Goal: Task Accomplishment & Management: Manage account settings

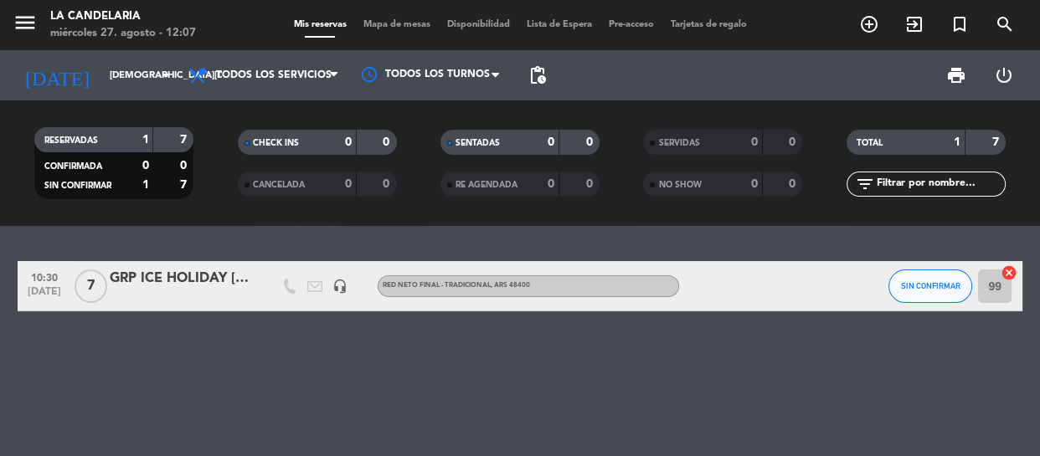
click at [167, 280] on div "GRP ICE HOLIDAY [DATE]" at bounding box center [181, 279] width 142 height 22
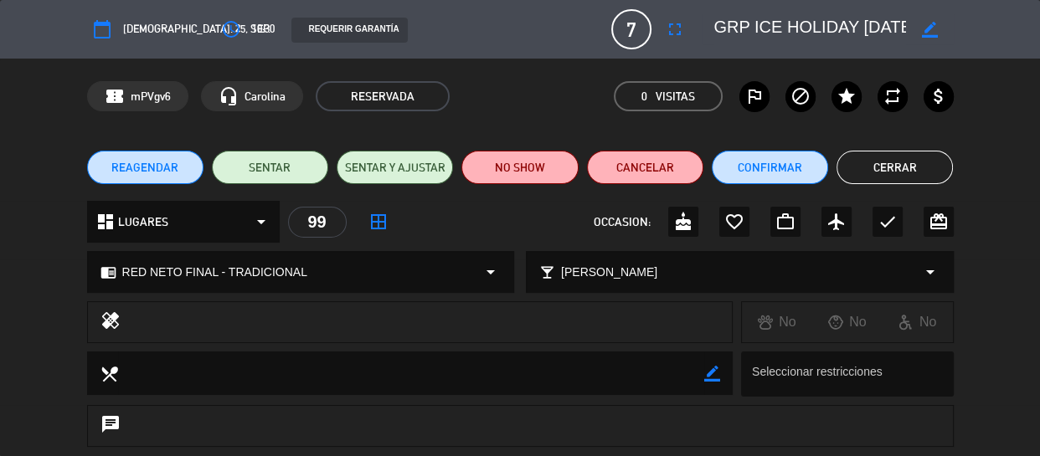
click at [156, 100] on span "mPVgv6" at bounding box center [151, 96] width 40 height 19
copy span "mPVgv6"
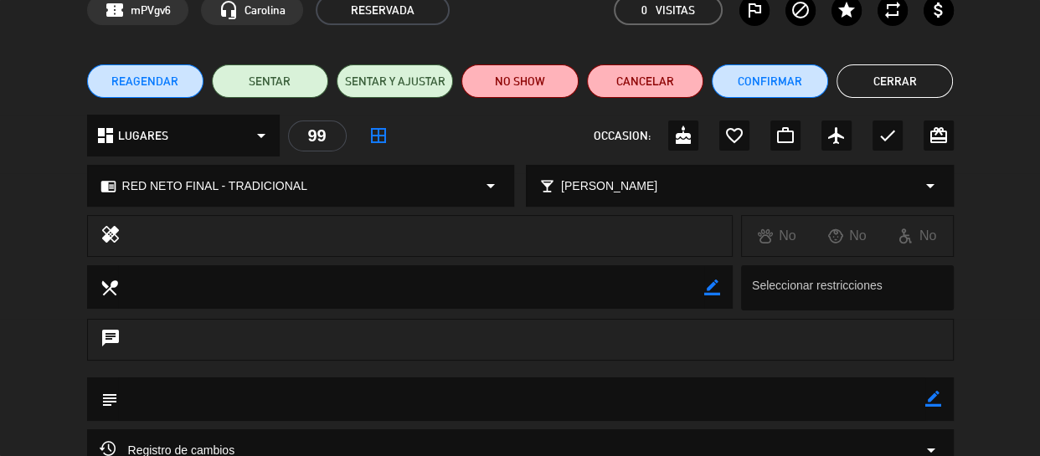
scroll to position [152, 0]
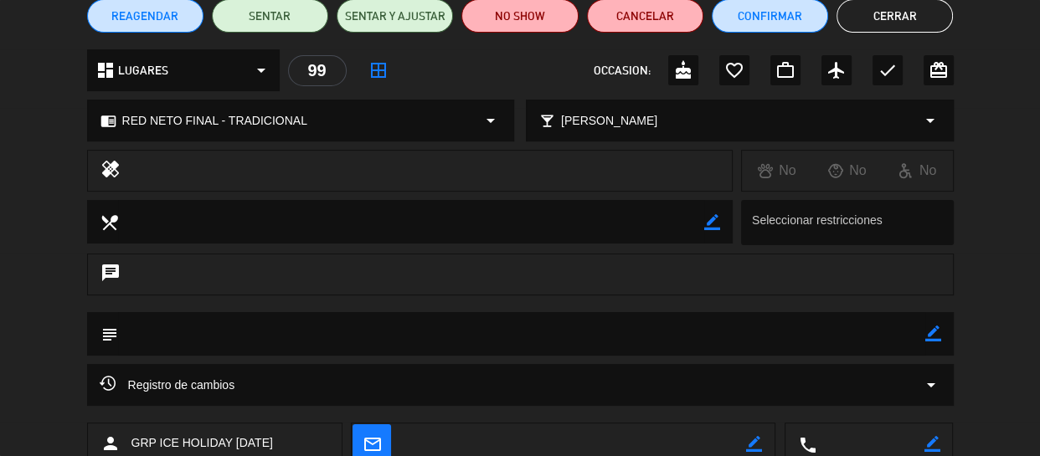
click at [918, 327] on textarea at bounding box center [521, 333] width 807 height 43
click at [930, 328] on icon "border_color" at bounding box center [933, 334] width 16 height 16
click at [846, 336] on textarea at bounding box center [521, 333] width 807 height 43
paste textarea "Dia de campo: [DATE] - Tradicional Adultos: 7 (6 + guía) TRF AR$40.000 + IVA po…"
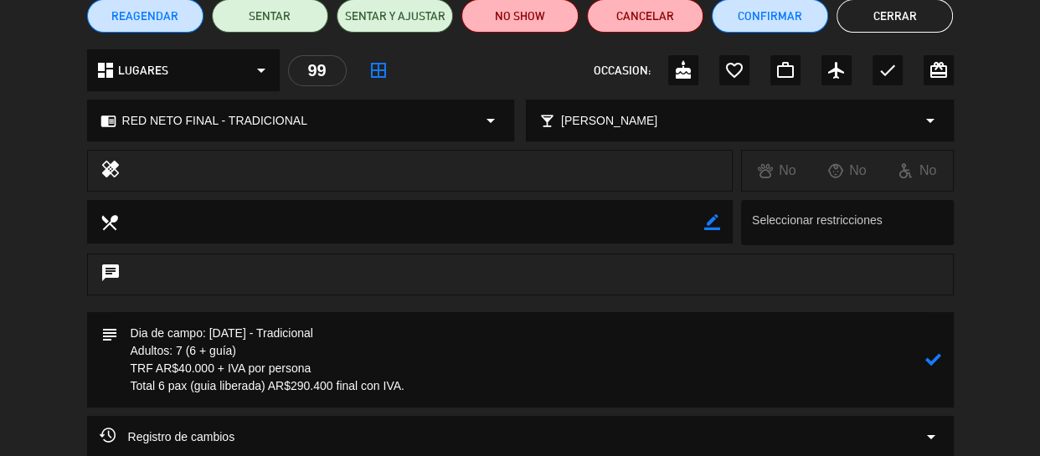
click at [270, 331] on textarea at bounding box center [521, 359] width 807 height 95
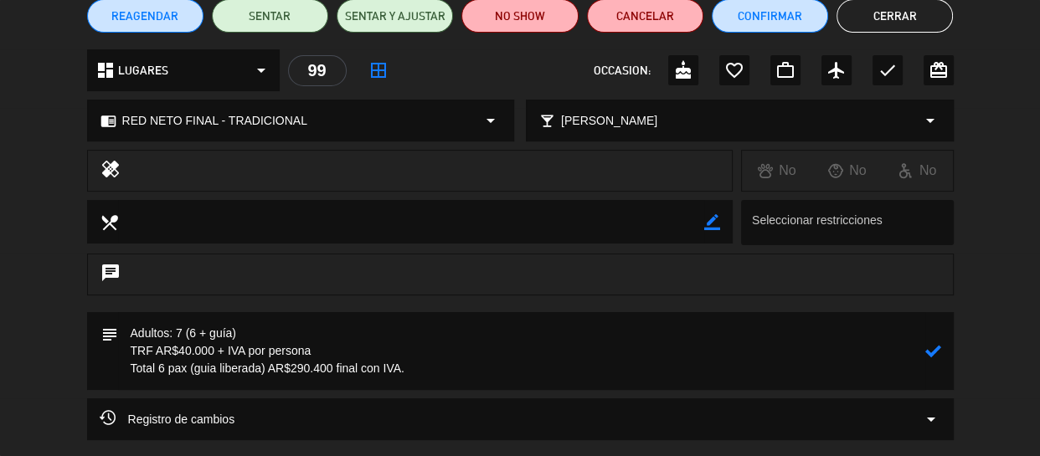
type textarea "Adultos: 7 (6 + guía) TRF AR$40.000 + IVA por persona Total 6 pax (guia liberad…"
click at [925, 351] on icon at bounding box center [933, 351] width 16 height 16
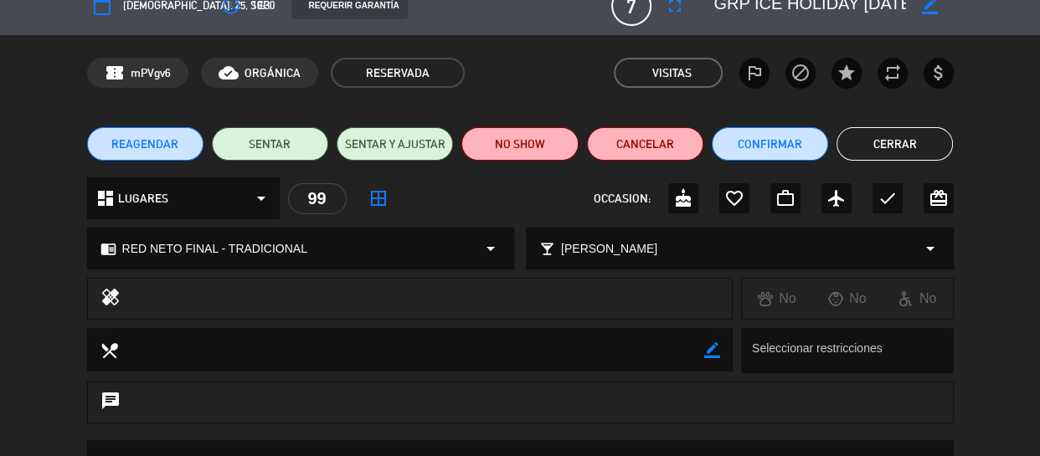
scroll to position [0, 0]
